Goal: Ask a question

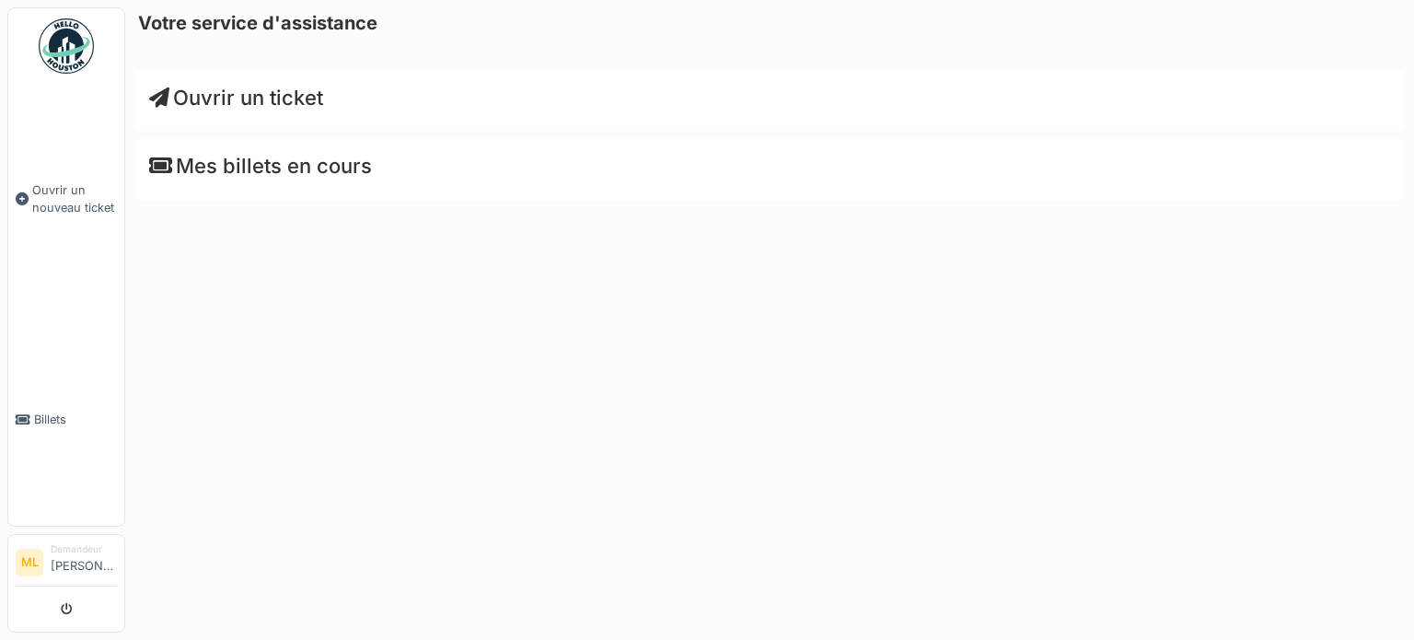
click at [230, 104] on font "Ouvrir un ticket" at bounding box center [248, 98] width 150 height 24
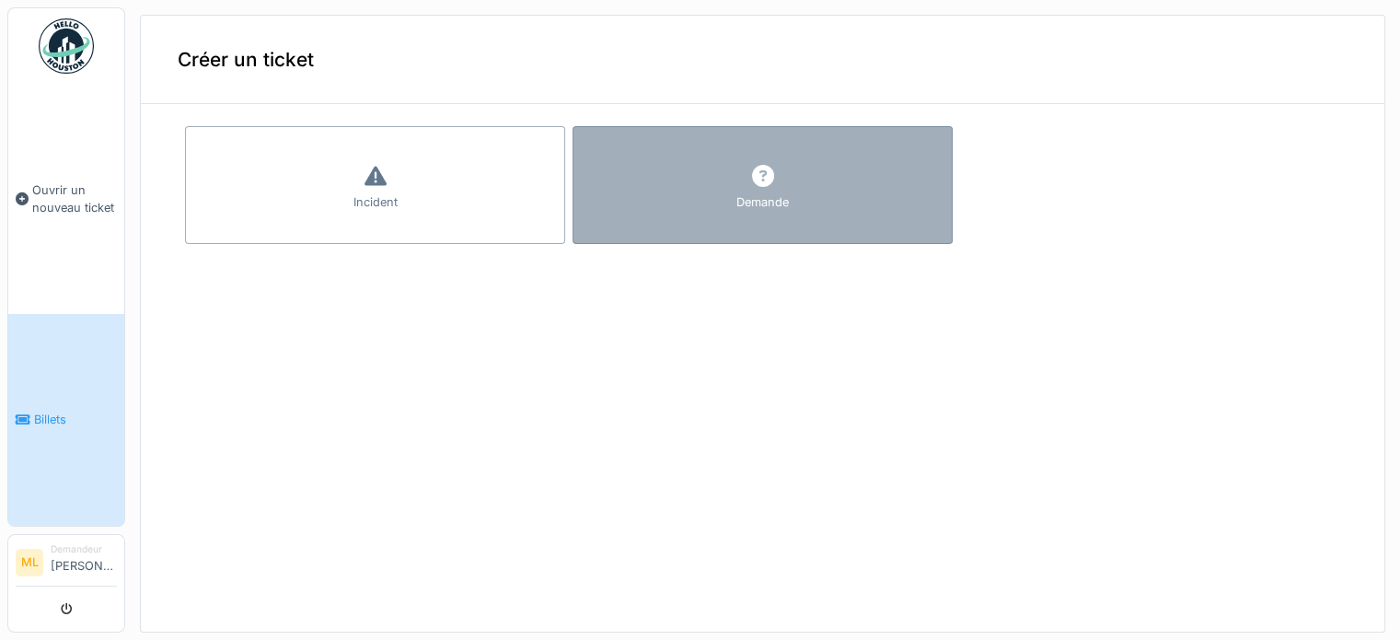
click at [752, 174] on icon at bounding box center [763, 176] width 22 height 22
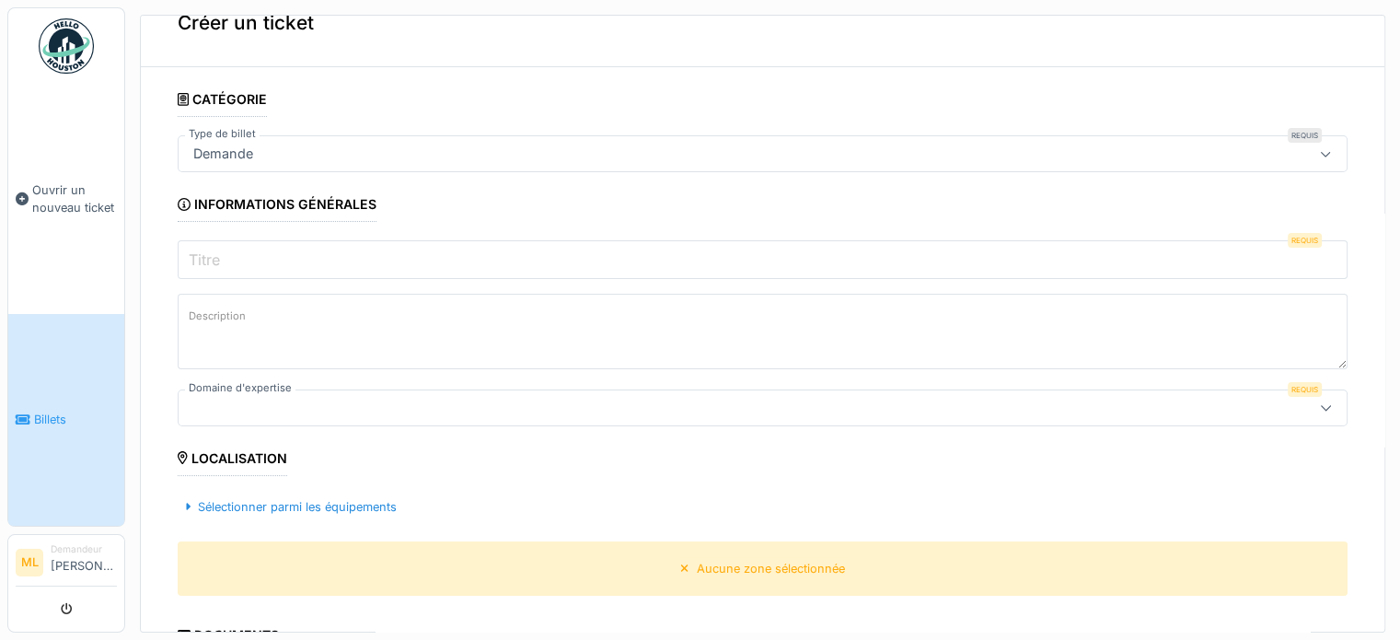
scroll to position [2, 0]
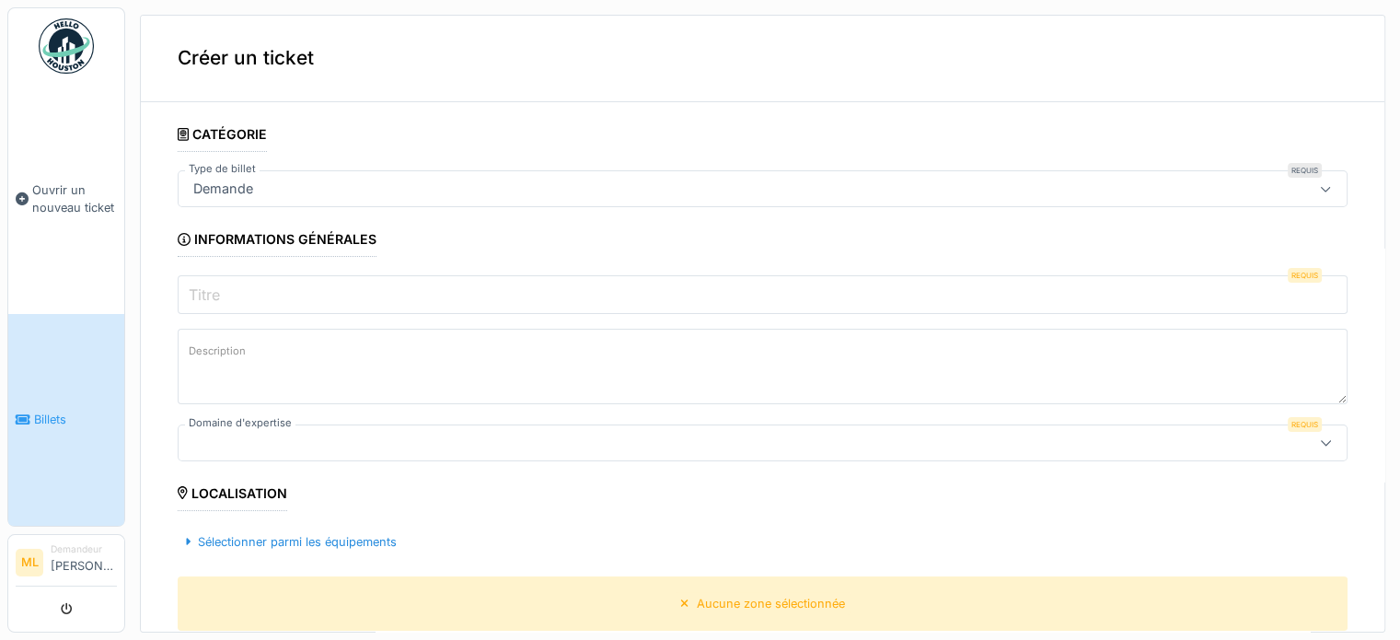
click at [409, 201] on div "Demande" at bounding box center [763, 188] width 1170 height 37
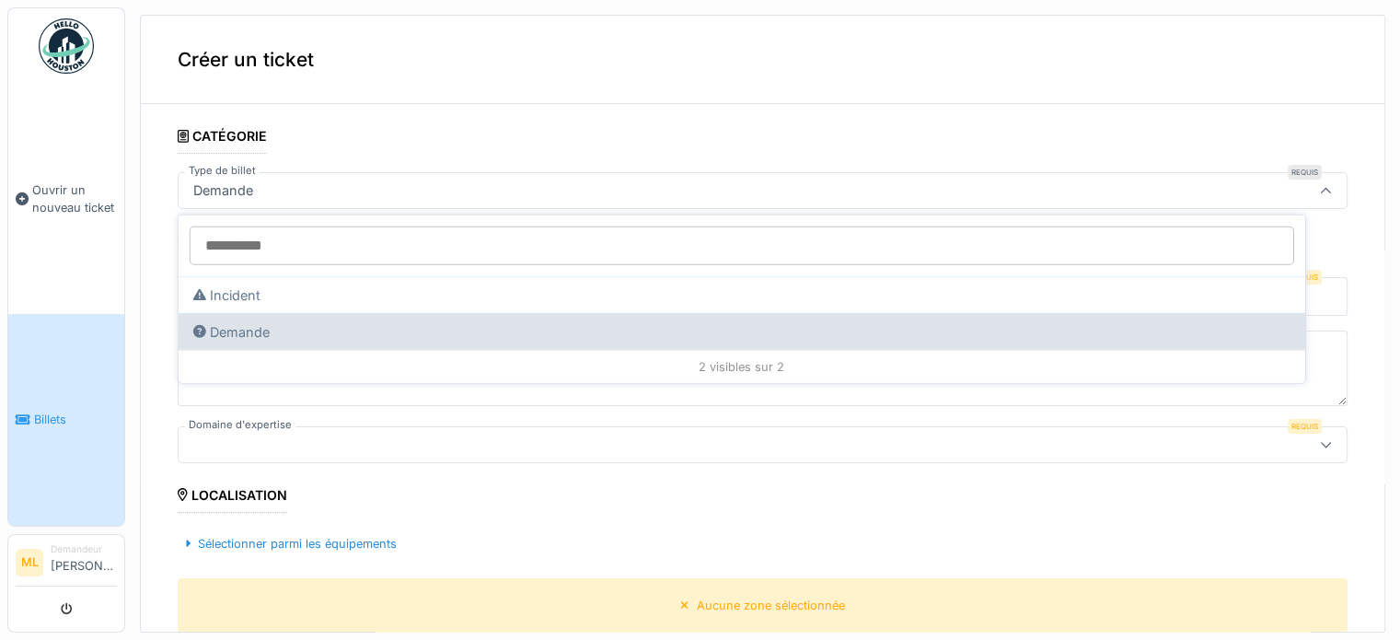
click at [291, 328] on div "Demande" at bounding box center [742, 331] width 1127 height 37
click at [353, 334] on div "Demande" at bounding box center [742, 331] width 1127 height 37
click at [212, 330] on font "Demande" at bounding box center [240, 331] width 60 height 16
click at [246, 323] on font "Demande" at bounding box center [240, 331] width 60 height 16
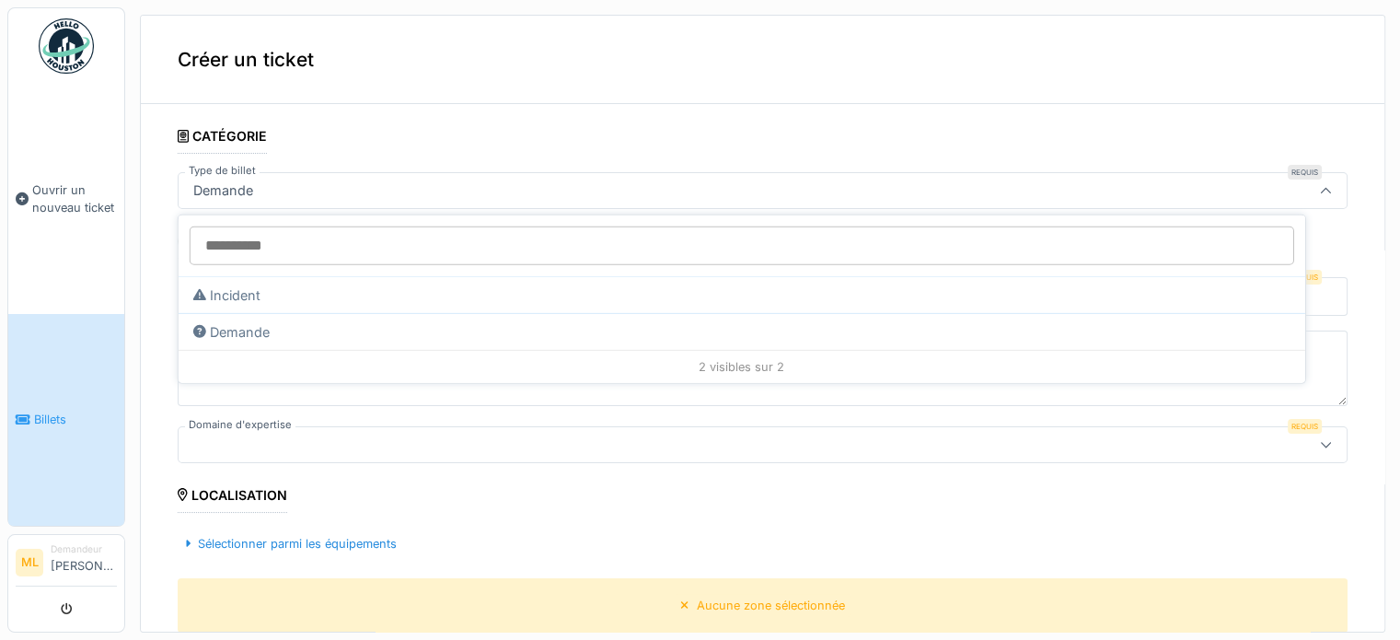
click at [151, 249] on div "**********" at bounding box center [763, 606] width 1244 height 974
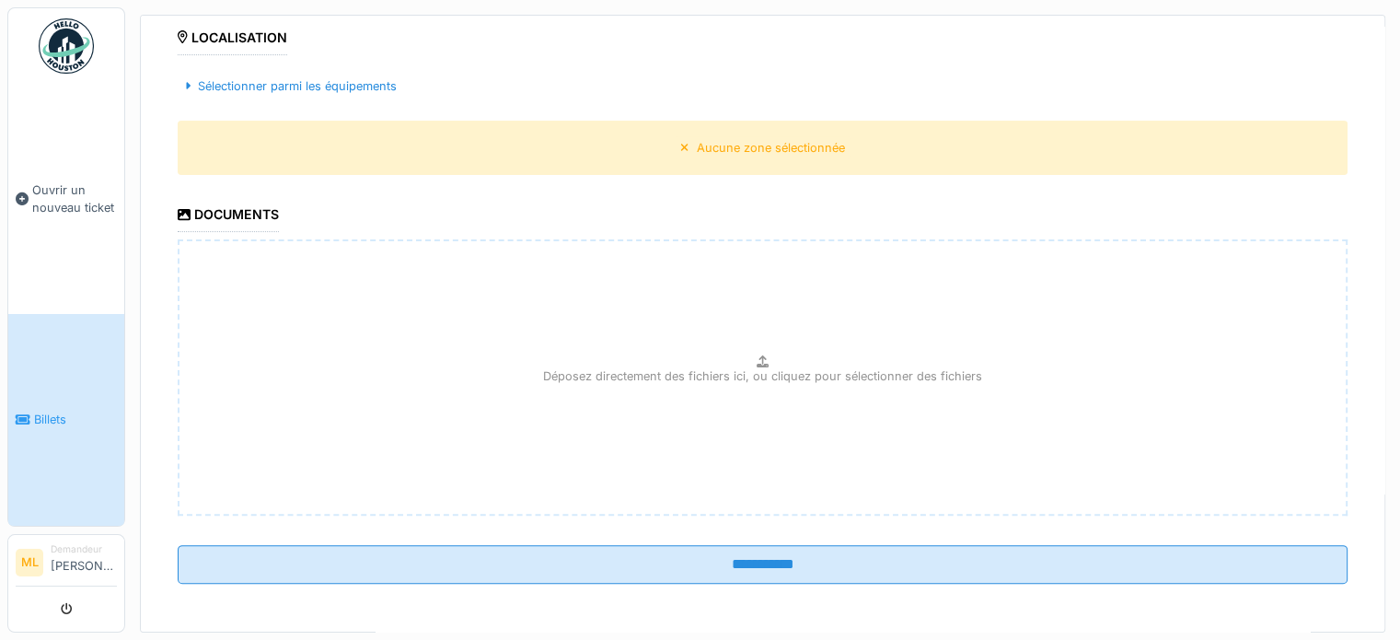
scroll to position [6, 0]
